Goal: Transaction & Acquisition: Purchase product/service

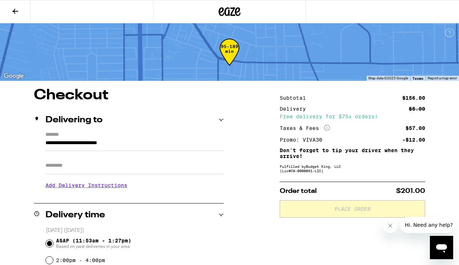
click at [15, 12] on icon at bounding box center [15, 11] width 9 height 9
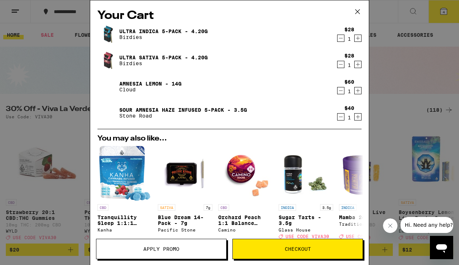
click at [357, 11] on icon at bounding box center [357, 11] width 4 height 4
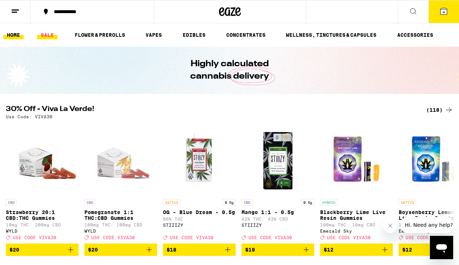
click at [48, 35] on link "SALE" at bounding box center [47, 35] width 20 height 9
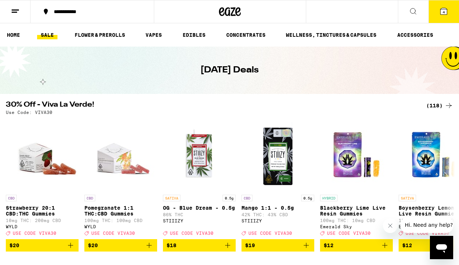
click at [444, 8] on icon at bounding box center [444, 11] width 7 height 7
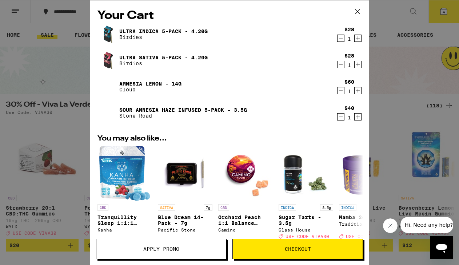
click at [166, 250] on span "Apply Promo" at bounding box center [161, 248] width 36 height 5
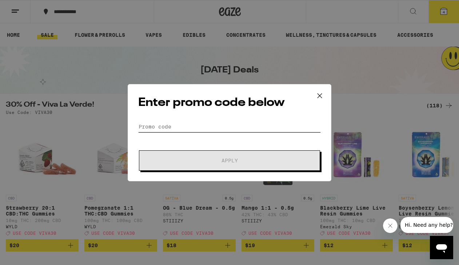
click at [194, 126] on input "Promo Code" at bounding box center [229, 126] width 183 height 11
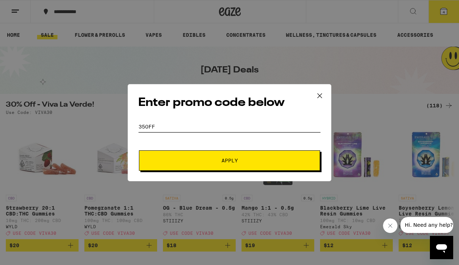
type input "35off"
click at [218, 159] on span "Apply" at bounding box center [229, 160] width 131 height 5
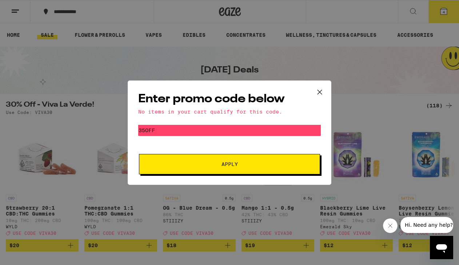
click at [319, 90] on icon at bounding box center [319, 92] width 11 height 11
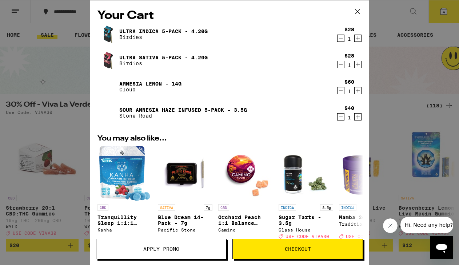
click at [357, 12] on icon at bounding box center [357, 11] width 4 height 4
